Goal: Information Seeking & Learning: Find specific fact

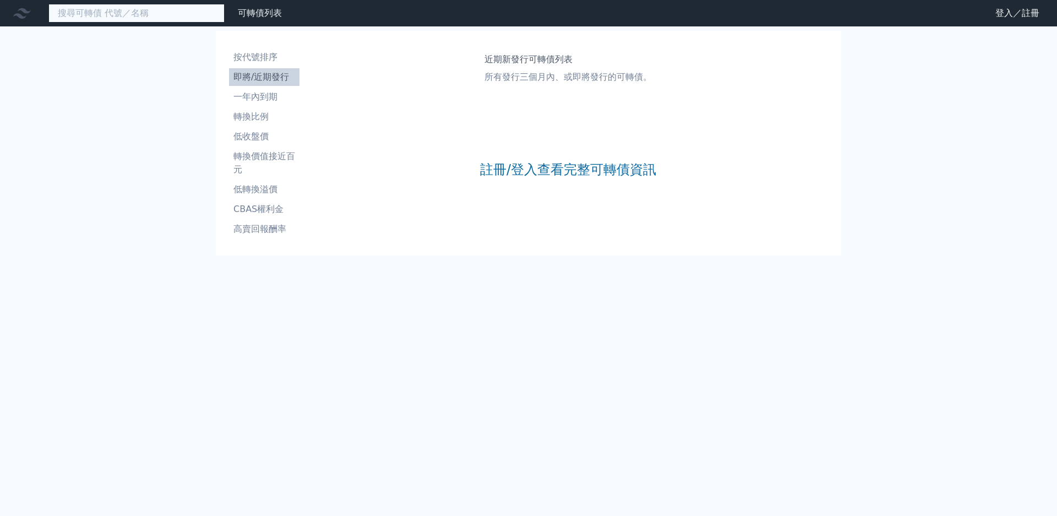
click at [116, 20] on input at bounding box center [136, 13] width 176 height 19
click at [128, 11] on input "2497" at bounding box center [136, 13] width 176 height 19
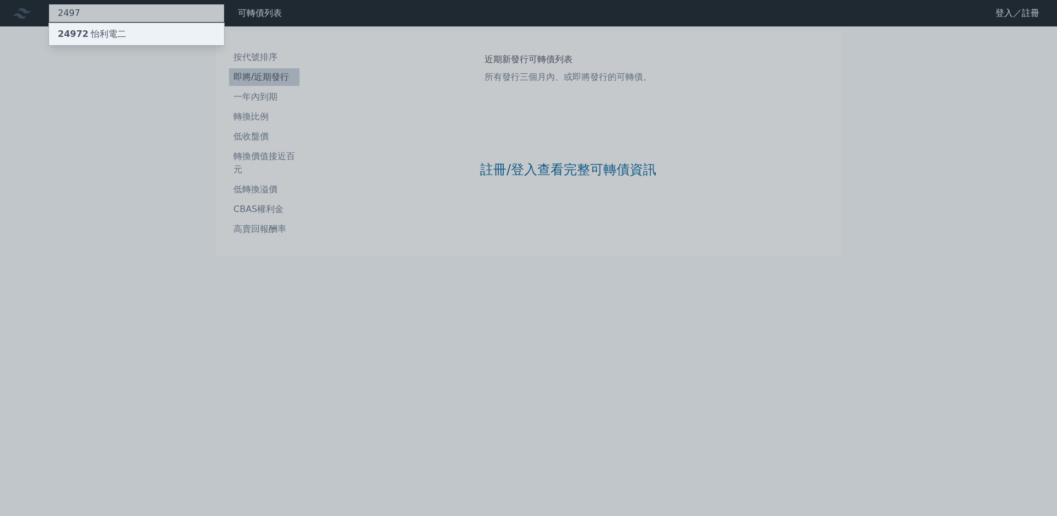
type input "2497"
click at [123, 35] on div "24972 怡利電二" at bounding box center [136, 34] width 175 height 22
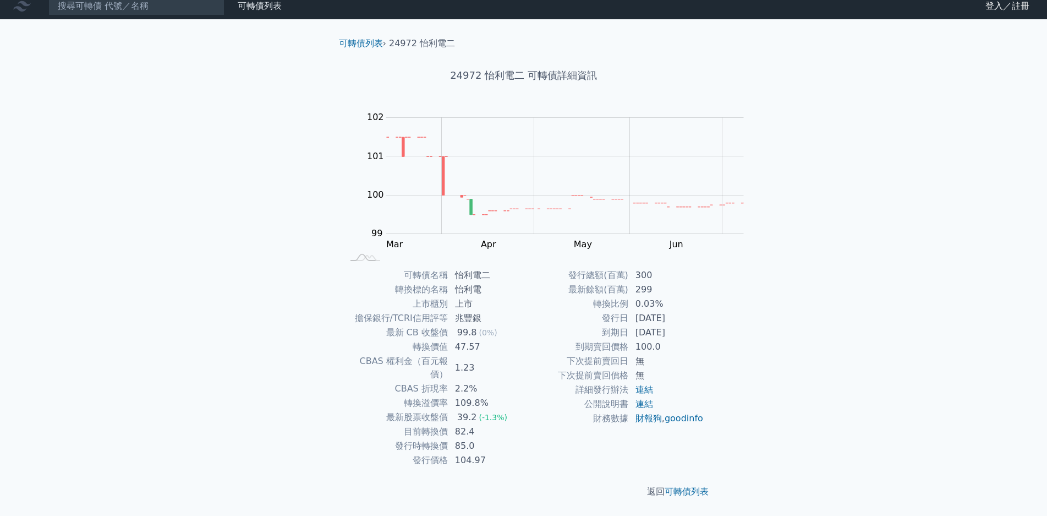
scroll to position [104, 0]
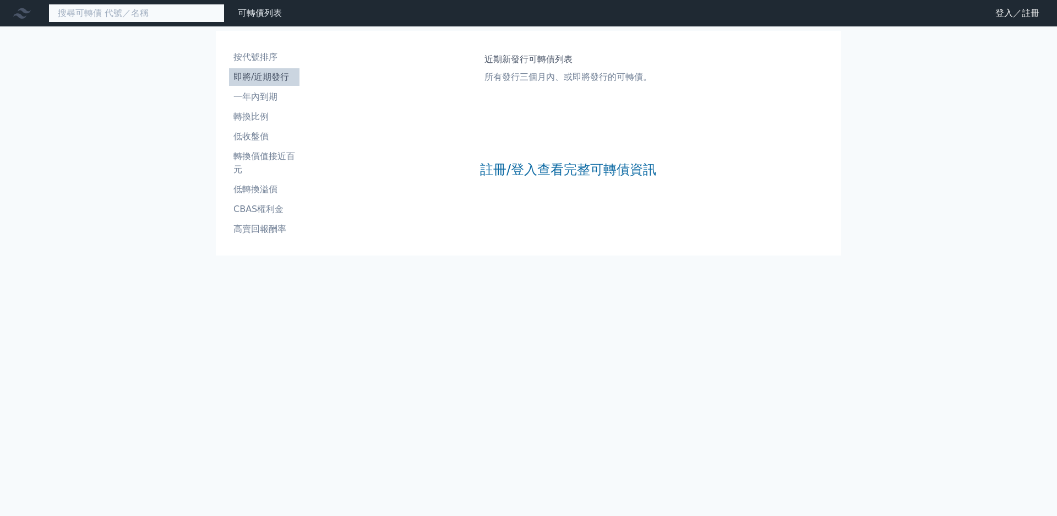
click at [102, 15] on input at bounding box center [136, 13] width 176 height 19
paste input "威剛"
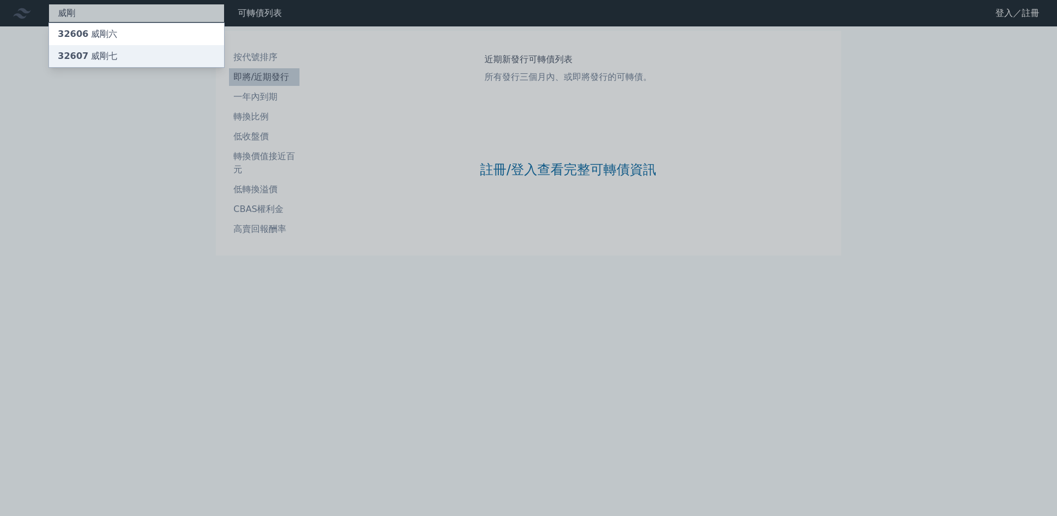
type input "威剛"
click at [107, 56] on div "32607 威剛七" at bounding box center [136, 56] width 175 height 22
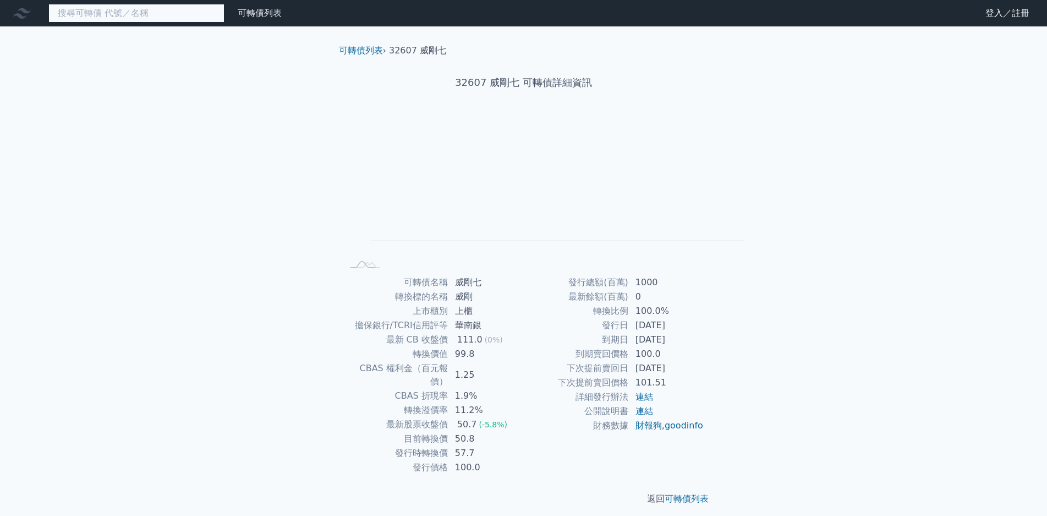
click at [125, 14] on input at bounding box center [136, 13] width 176 height 19
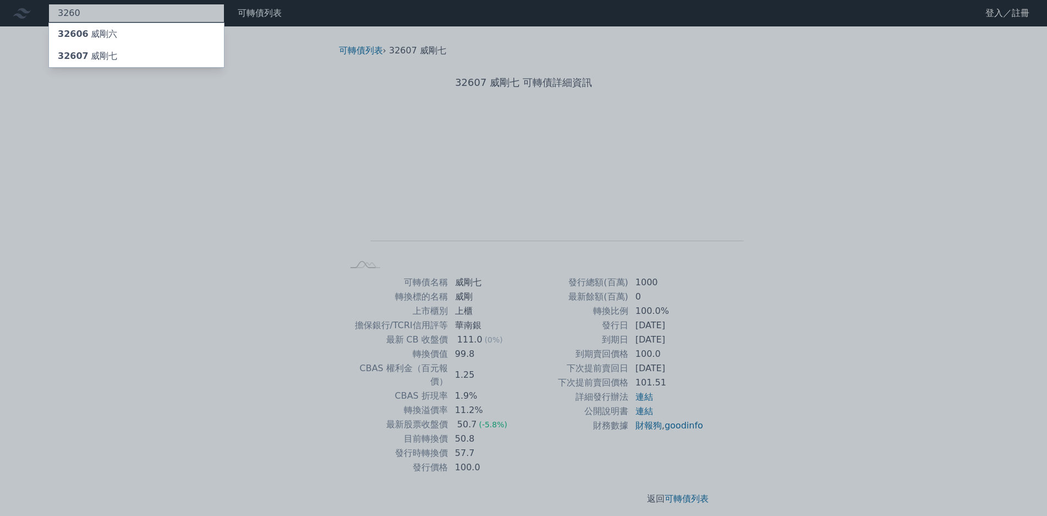
type input "3260"
